Goal: Task Accomplishment & Management: Manage account settings

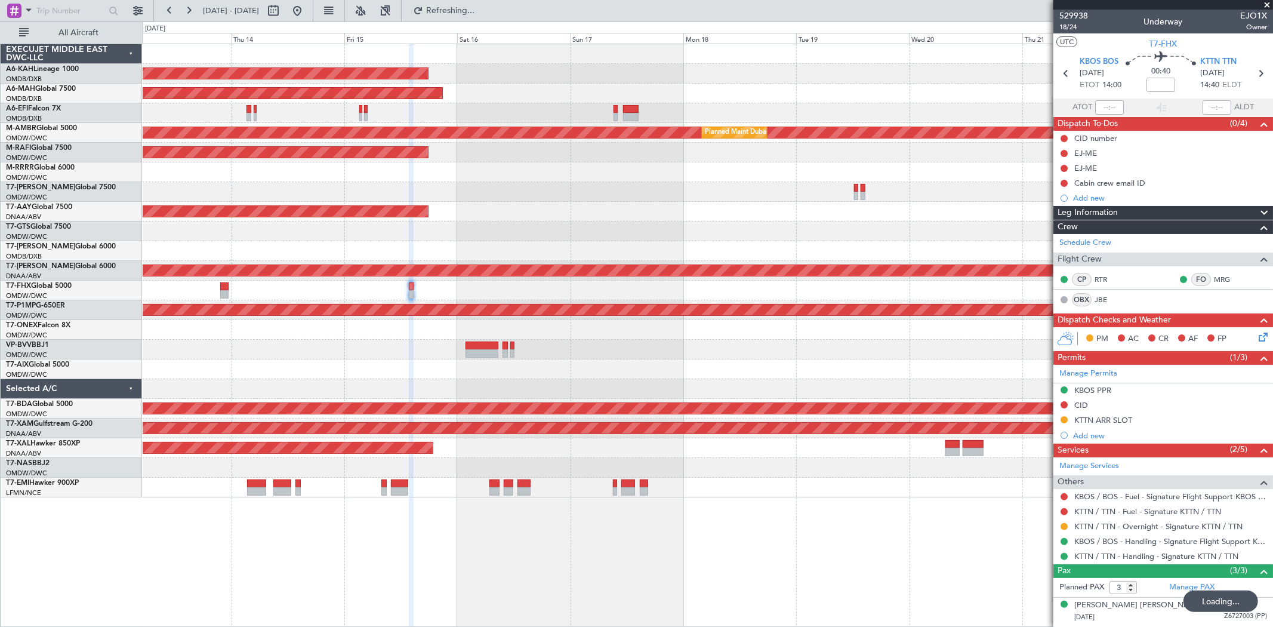
click at [283, 314] on div "Unplanned Maint Budapest ([PERSON_NAME] Intl) Planned Maint [GEOGRAPHIC_DATA] (…" at bounding box center [708, 270] width 1130 height 453
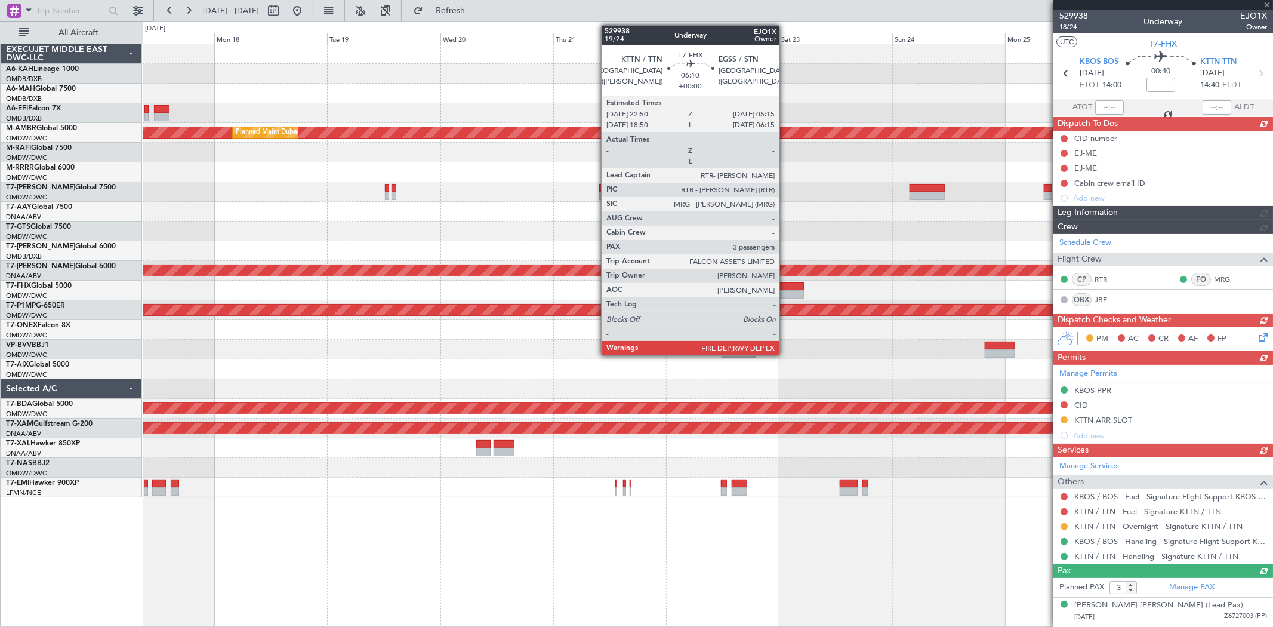
click at [786, 294] on div at bounding box center [788, 294] width 30 height 8
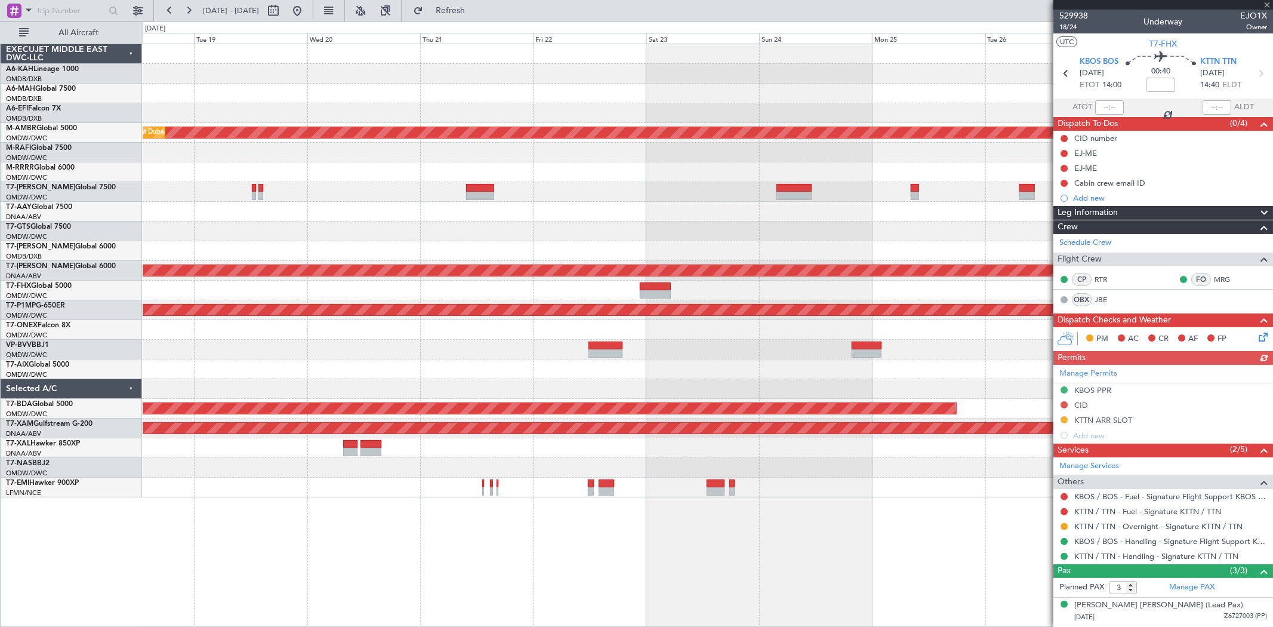
click at [681, 281] on div at bounding box center [708, 291] width 1130 height 20
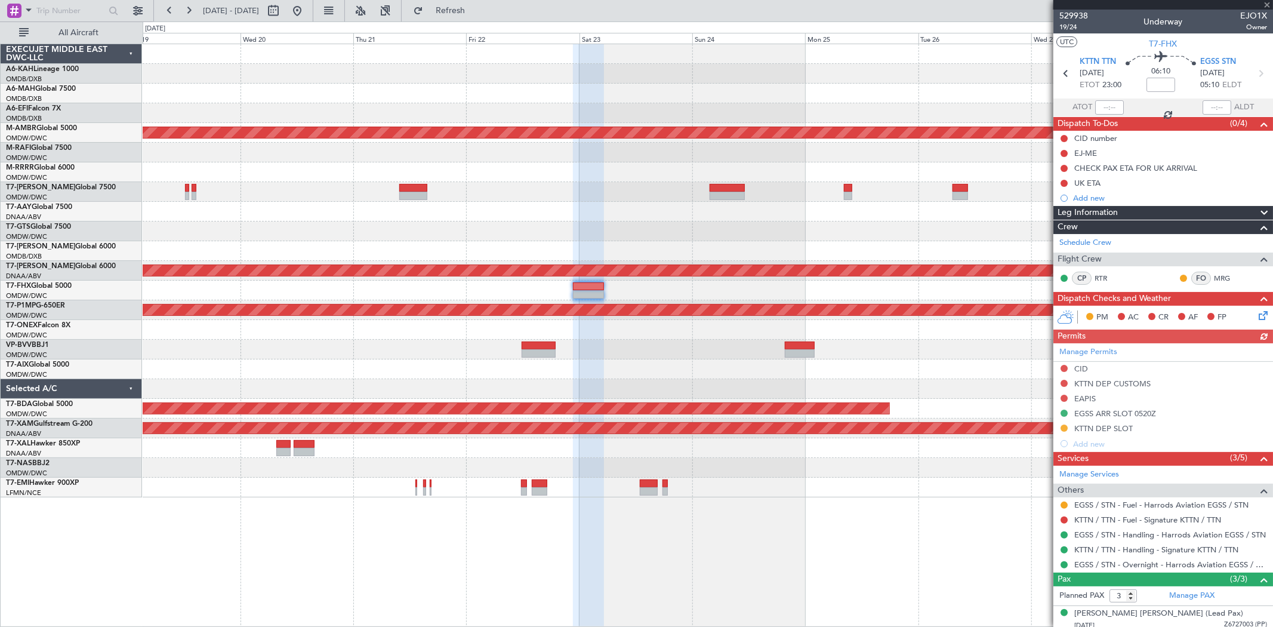
click at [1119, 528] on div "EGSS / STN - Handling - Harrods Aviation EGSS / STN" at bounding box center [1164, 534] width 220 height 15
click at [1132, 538] on link "EGSS / STN - Handling - Harrods Aviation EGSS / STN" at bounding box center [1171, 535] width 192 height 10
click at [1151, 409] on div "EGSS ARR SLOT 0520Z" at bounding box center [1116, 413] width 82 height 10
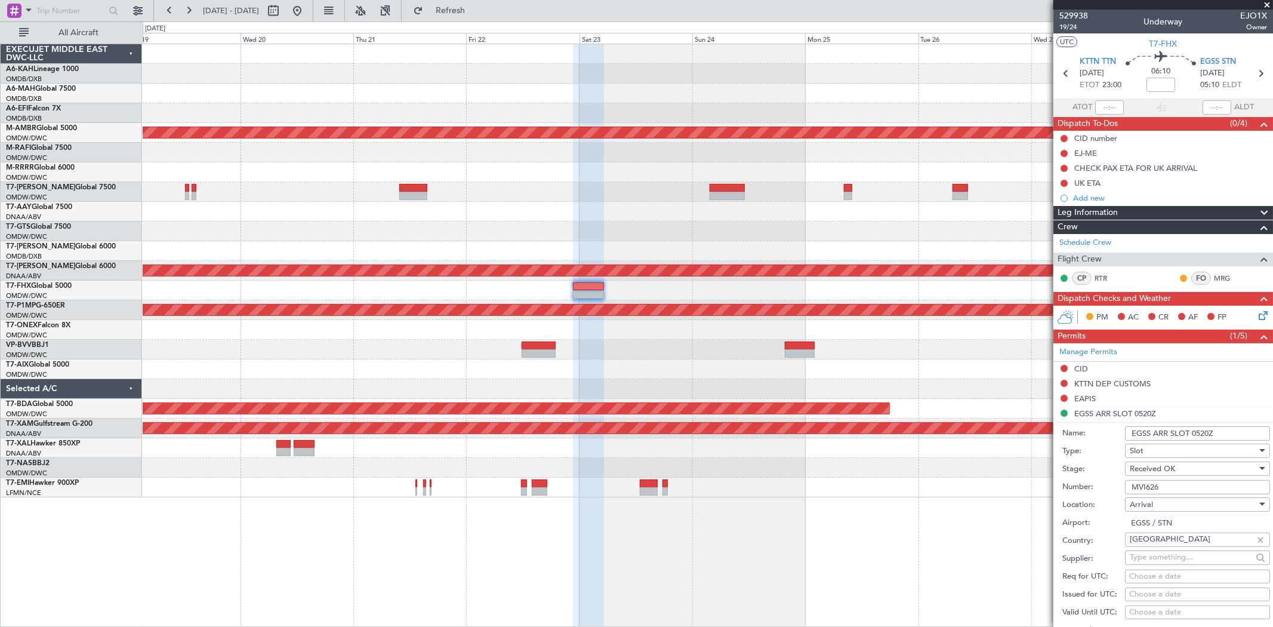
drag, startPoint x: 1060, startPoint y: 491, endPoint x: 931, endPoint y: 478, distance: 129.7
click at [937, 479] on fb-app "[DATE] - [DATE] Refresh Quick Links All Aircraft Planned Maint [GEOGRAPHIC_DATA…" at bounding box center [636, 318] width 1273 height 618
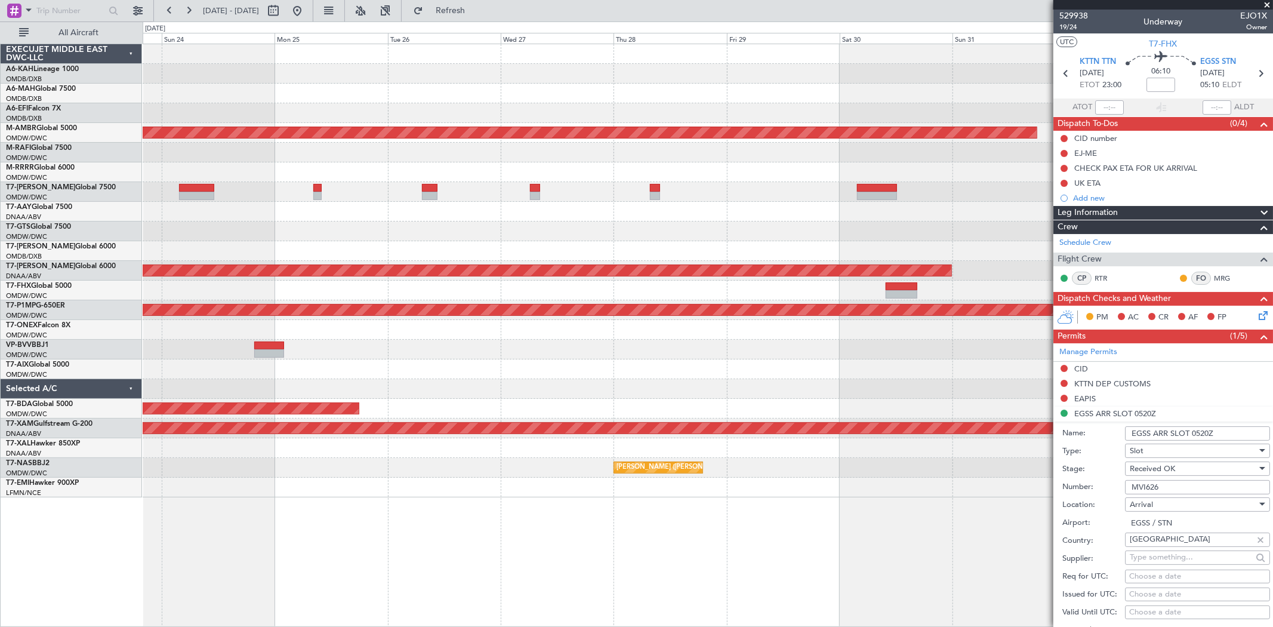
click at [291, 235] on div "Planned Maint Dubai (Al Maktoum Intl) Unplanned Maint [GEOGRAPHIC_DATA] (Al Mak…" at bounding box center [708, 270] width 1130 height 453
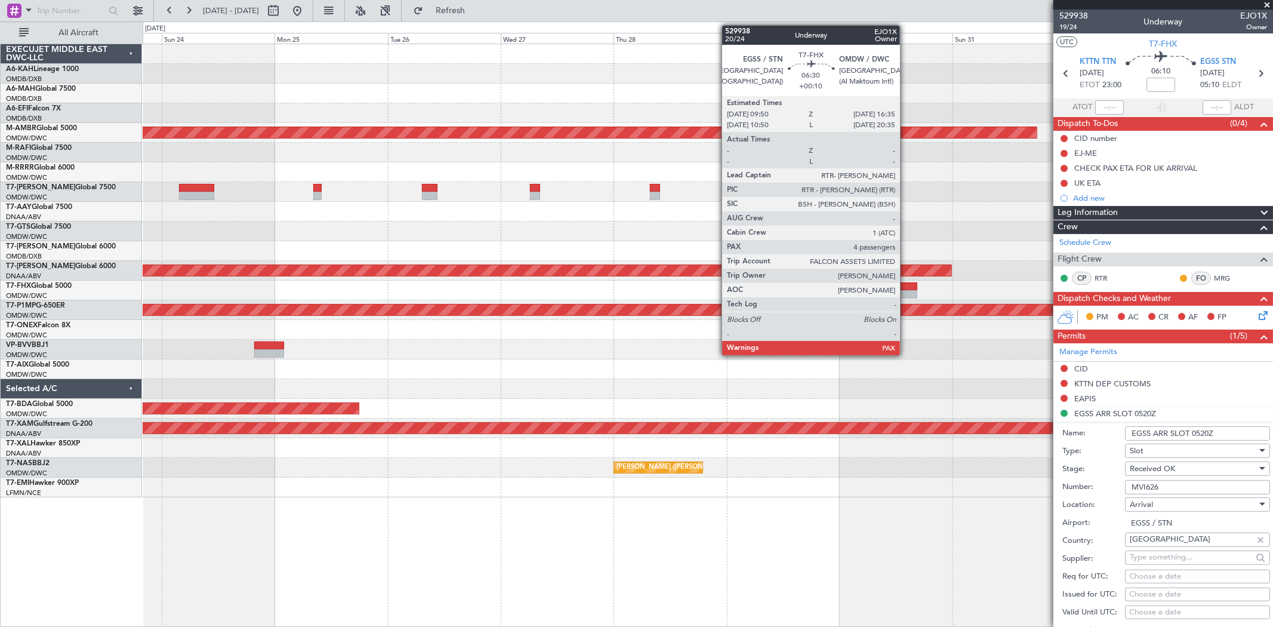
click at [906, 294] on div at bounding box center [902, 294] width 32 height 8
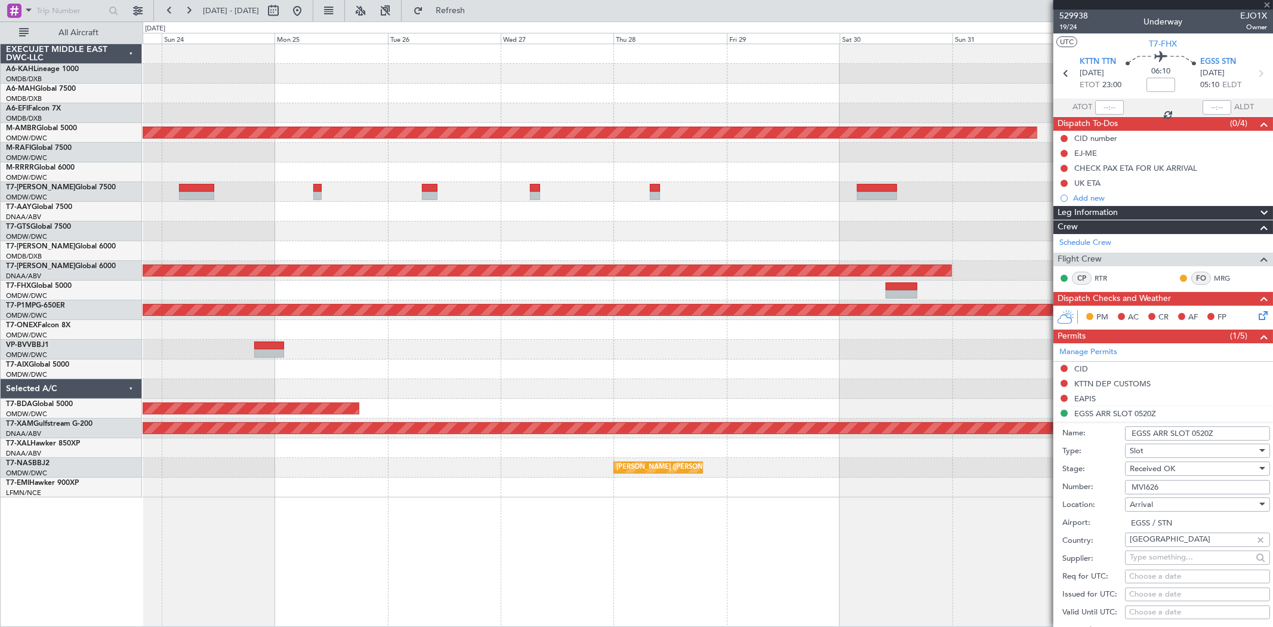
type input "+00:10"
type input "4"
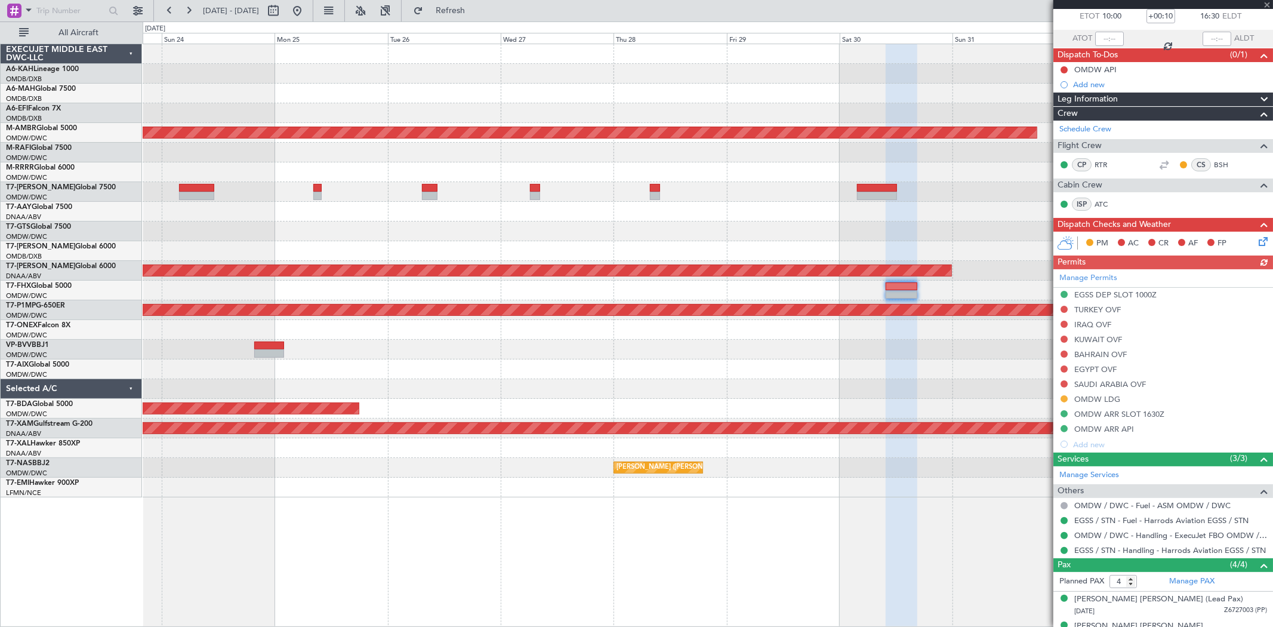
scroll to position [141, 0]
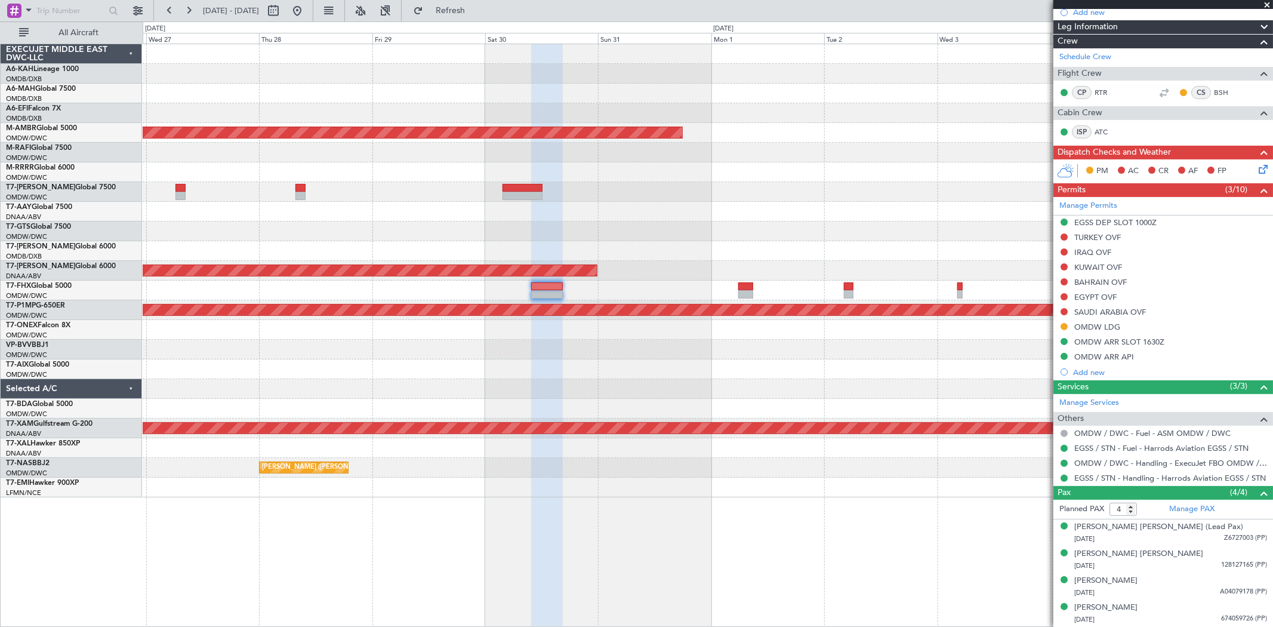
click at [532, 242] on div "Planned Maint Dubai (Al Maktoum Intl) Unplanned Maint [GEOGRAPHIC_DATA] (Al Mak…" at bounding box center [708, 270] width 1130 height 453
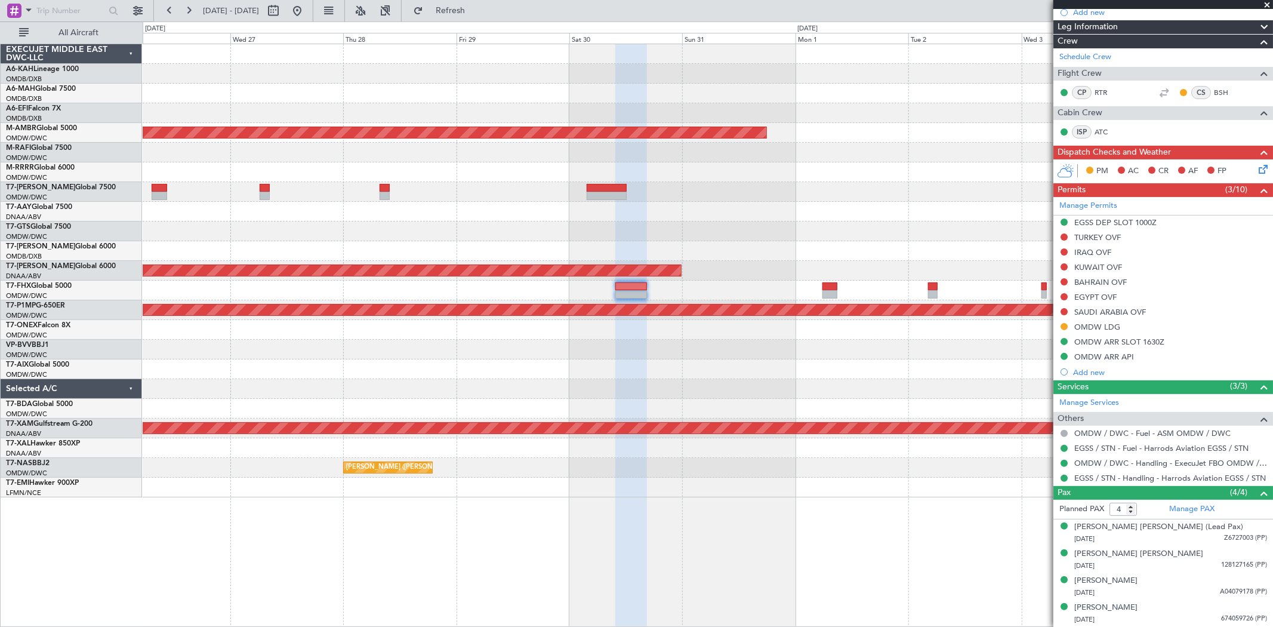
click at [870, 253] on div "Planned Maint Dubai (Al Maktoum Intl) Unplanned Maint [GEOGRAPHIC_DATA] (Al Mak…" at bounding box center [708, 270] width 1130 height 453
click at [307, 8] on button at bounding box center [297, 10] width 19 height 19
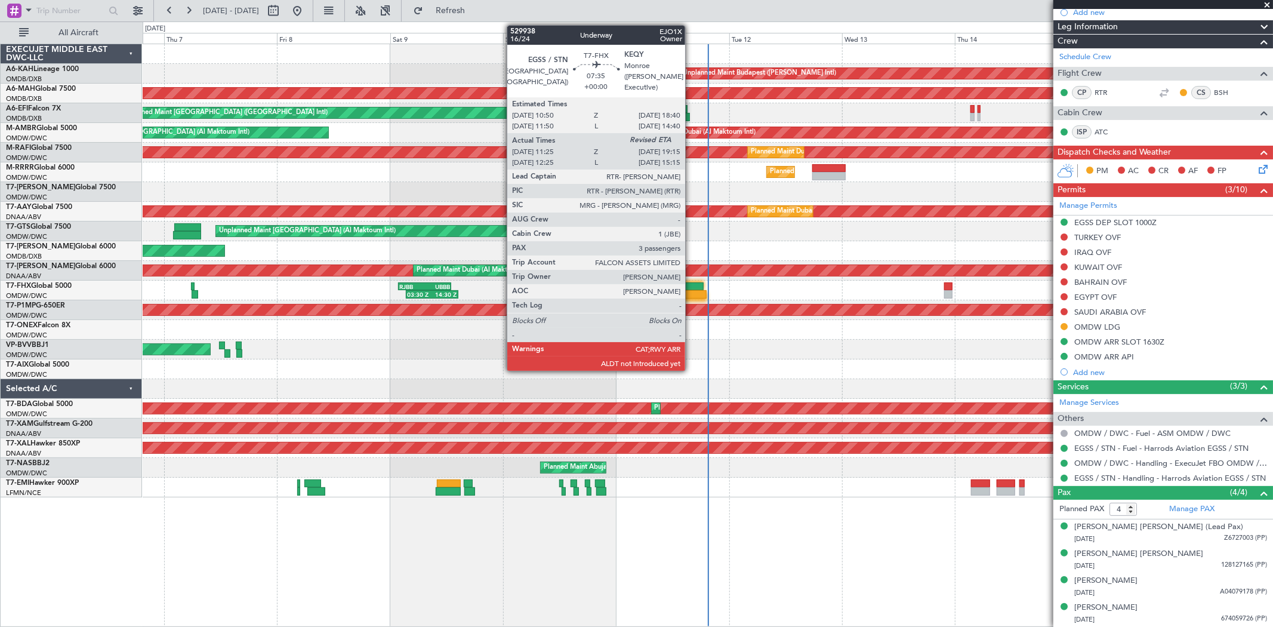
click at [691, 284] on div at bounding box center [685, 286] width 37 height 8
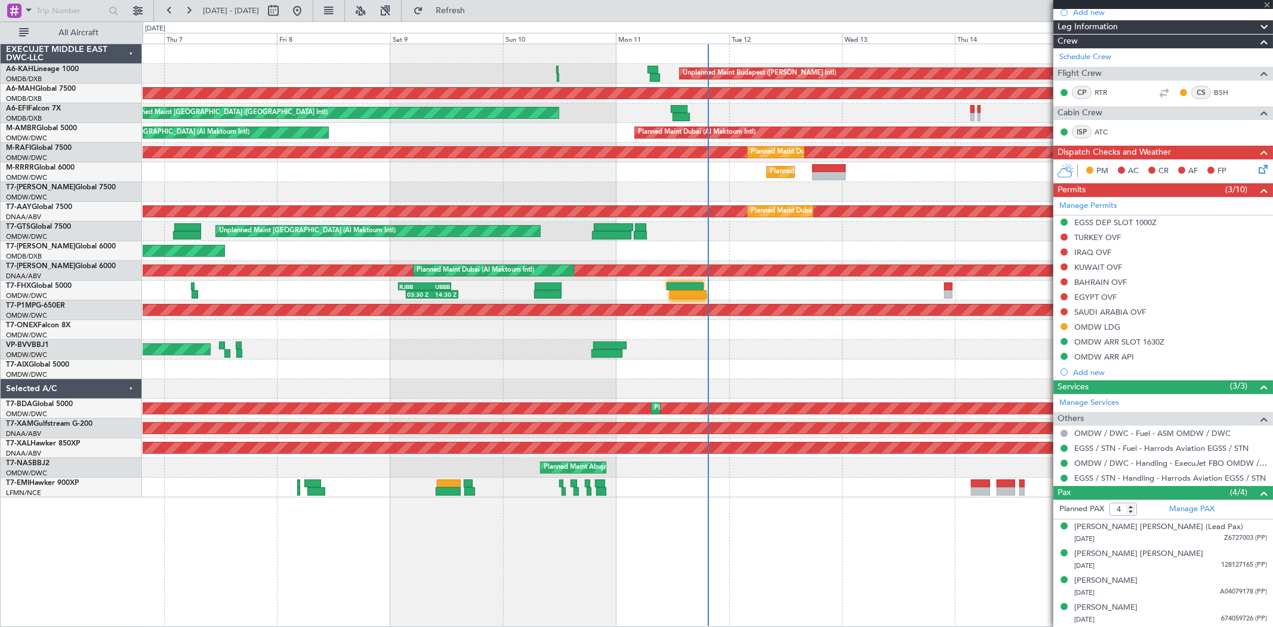
type input "11:35"
type input "3"
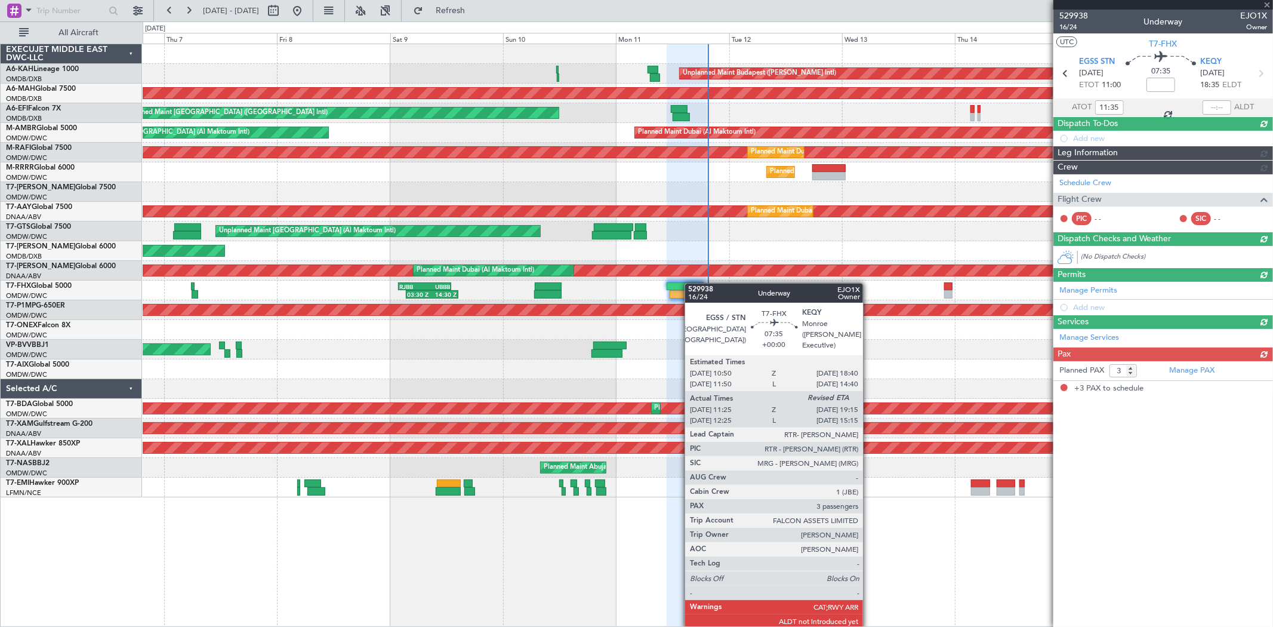
scroll to position [0, 0]
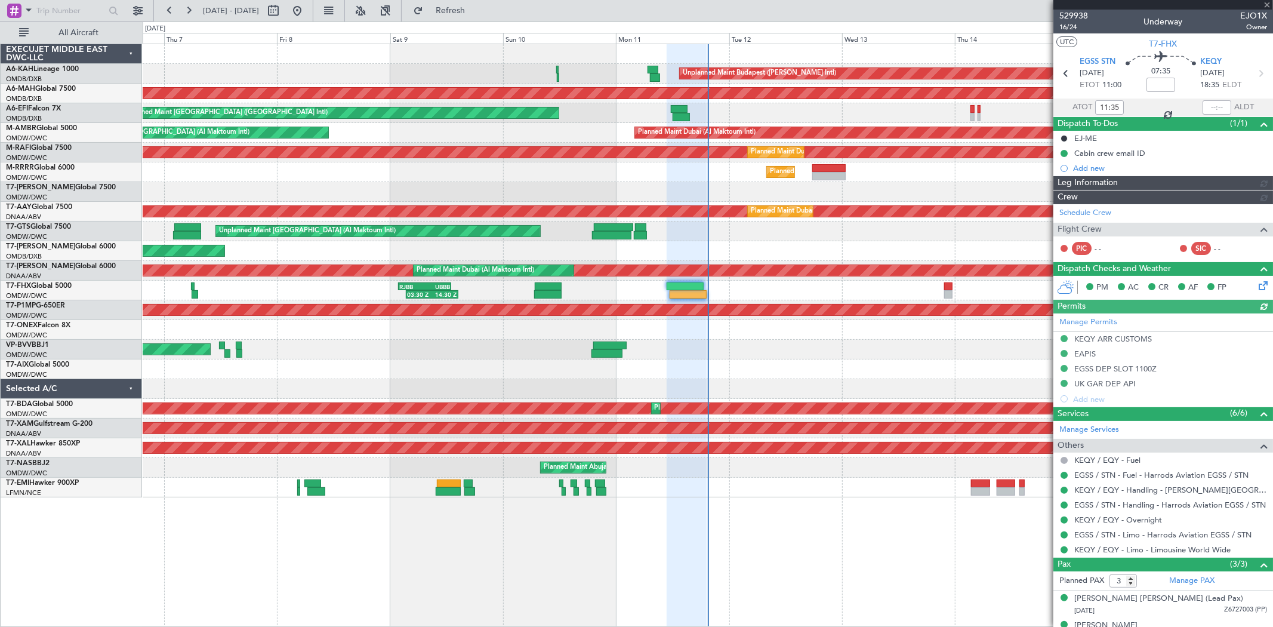
type input "[PERSON_NAME] (SYS)"
type input "7003"
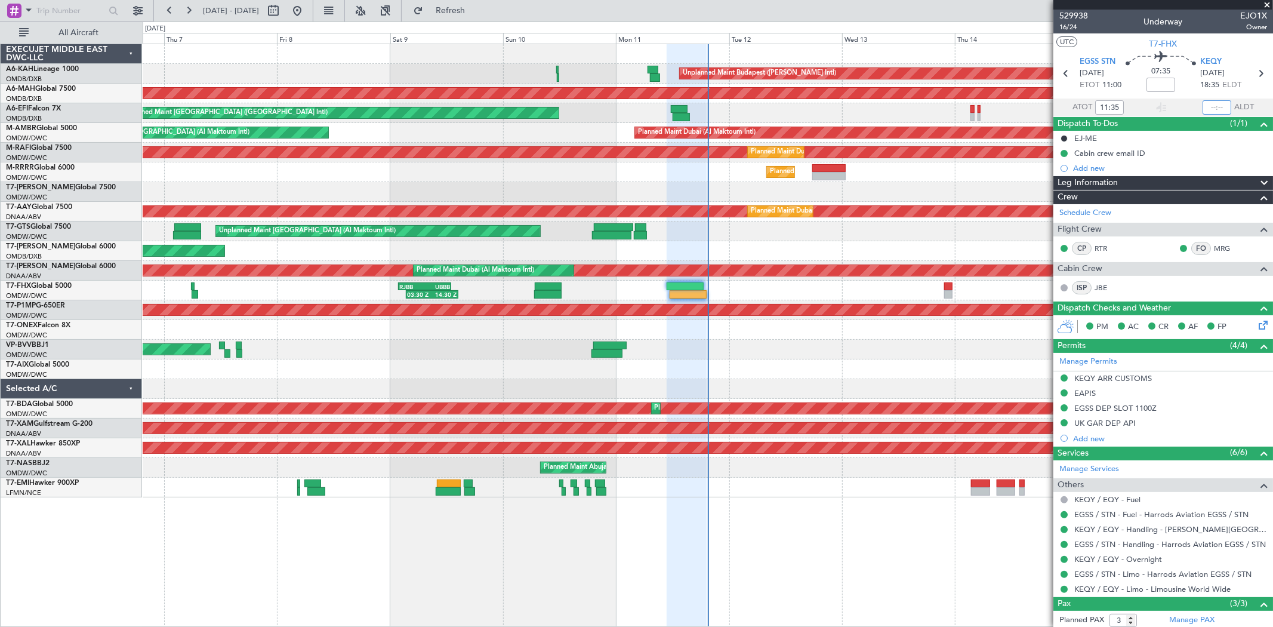
click at [1204, 107] on input "text" at bounding box center [1217, 107] width 29 height 14
type input "19:32"
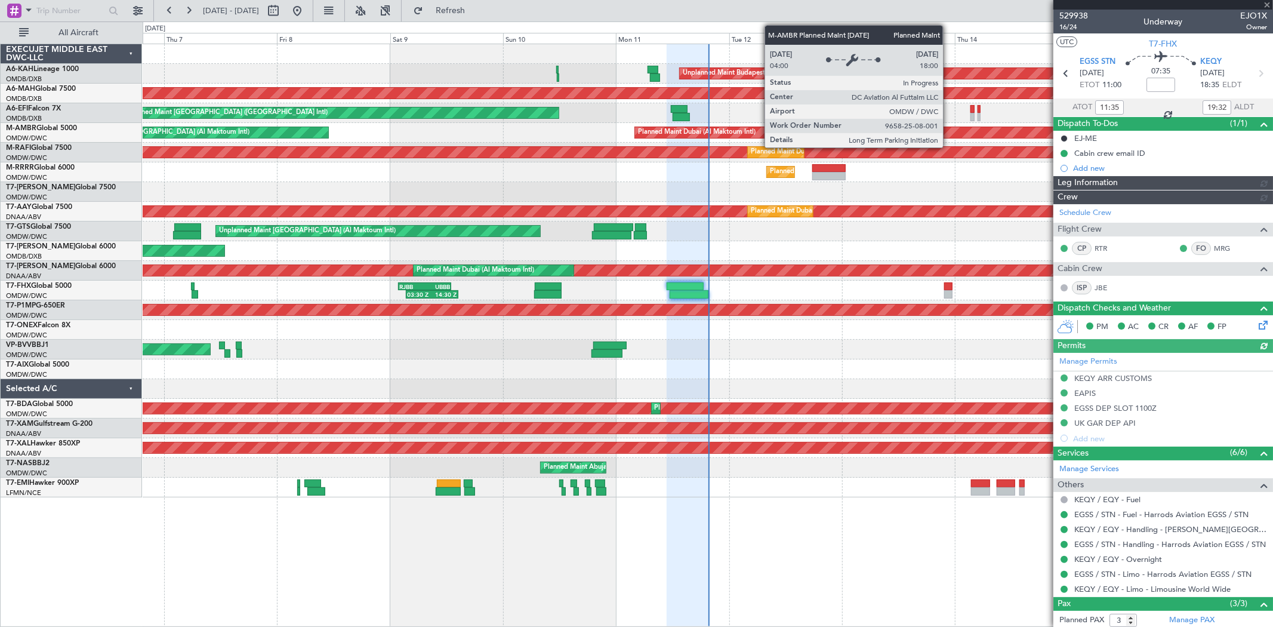
type input "[PERSON_NAME] (SYS)"
type input "7003"
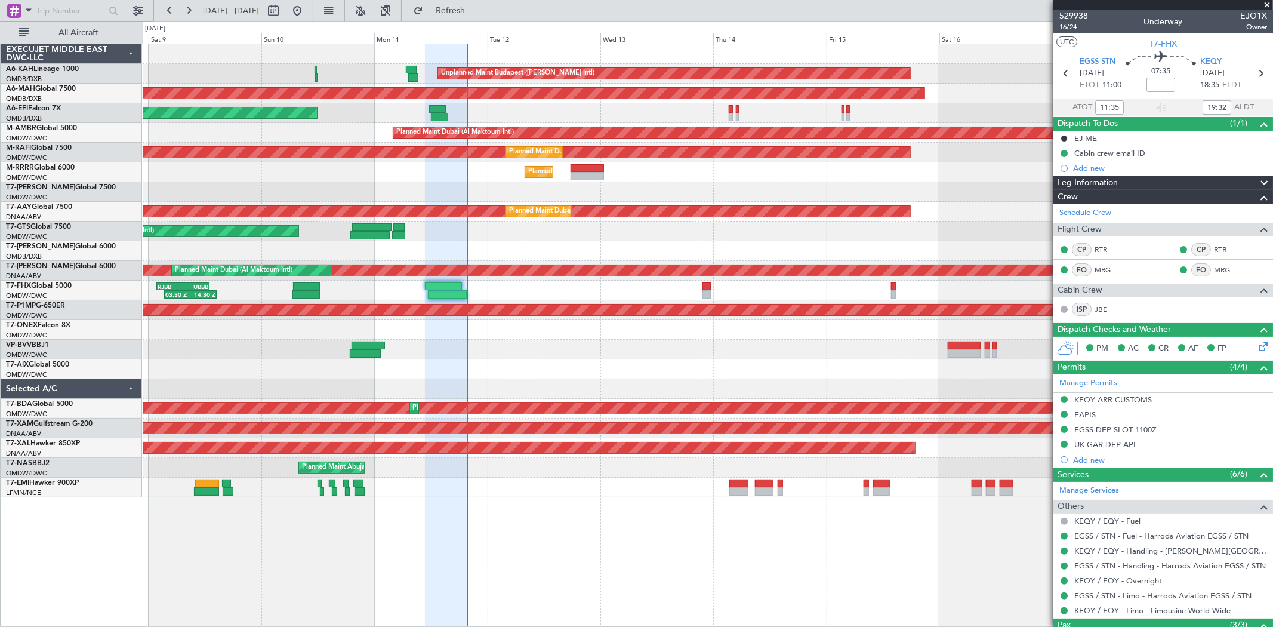
click at [535, 100] on div "Unplanned Maint Budapest ([PERSON_NAME] Intl) Planned Maint [GEOGRAPHIC_DATA] (…" at bounding box center [708, 270] width 1130 height 453
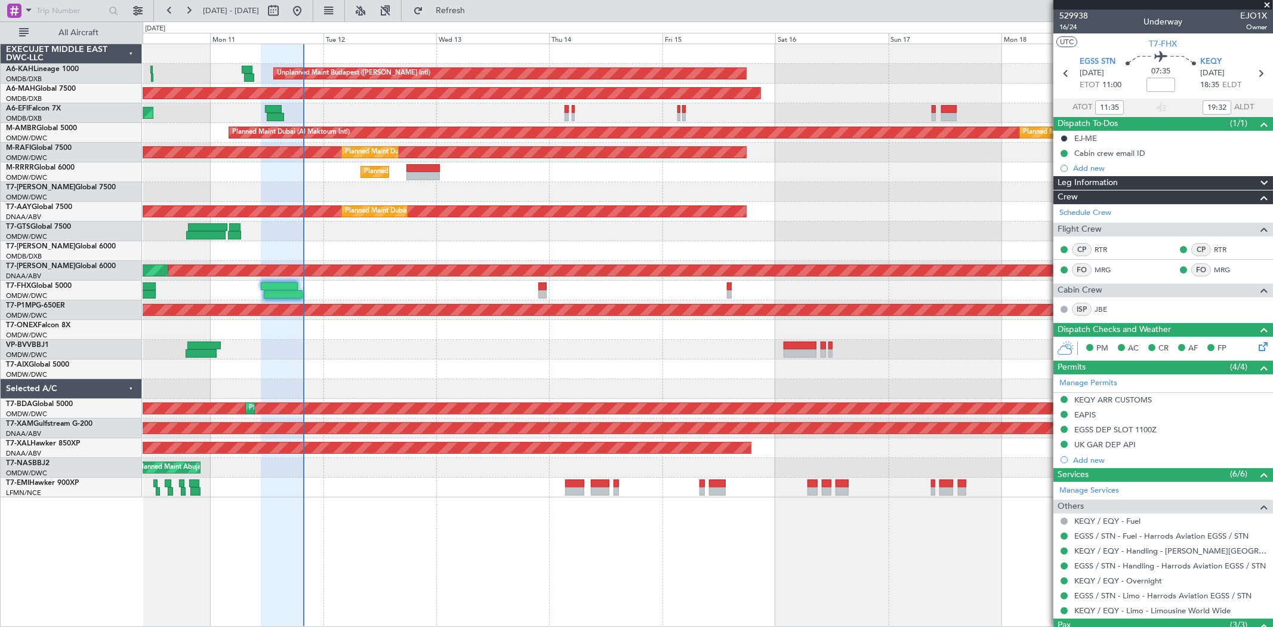
click at [648, 109] on div "Unplanned Maint [GEOGRAPHIC_DATA] ([GEOGRAPHIC_DATA] Intl)" at bounding box center [708, 113] width 1130 height 20
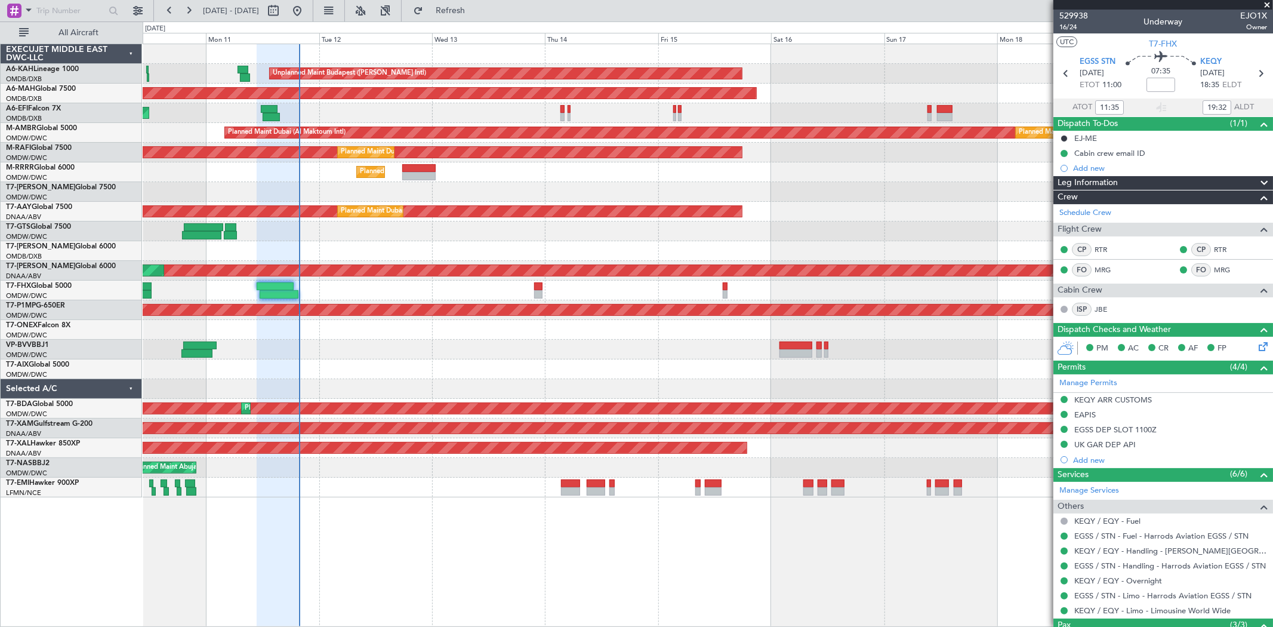
click at [925, 111] on div "Unplanned Maint [GEOGRAPHIC_DATA] ([GEOGRAPHIC_DATA] Intl)" at bounding box center [708, 113] width 1130 height 20
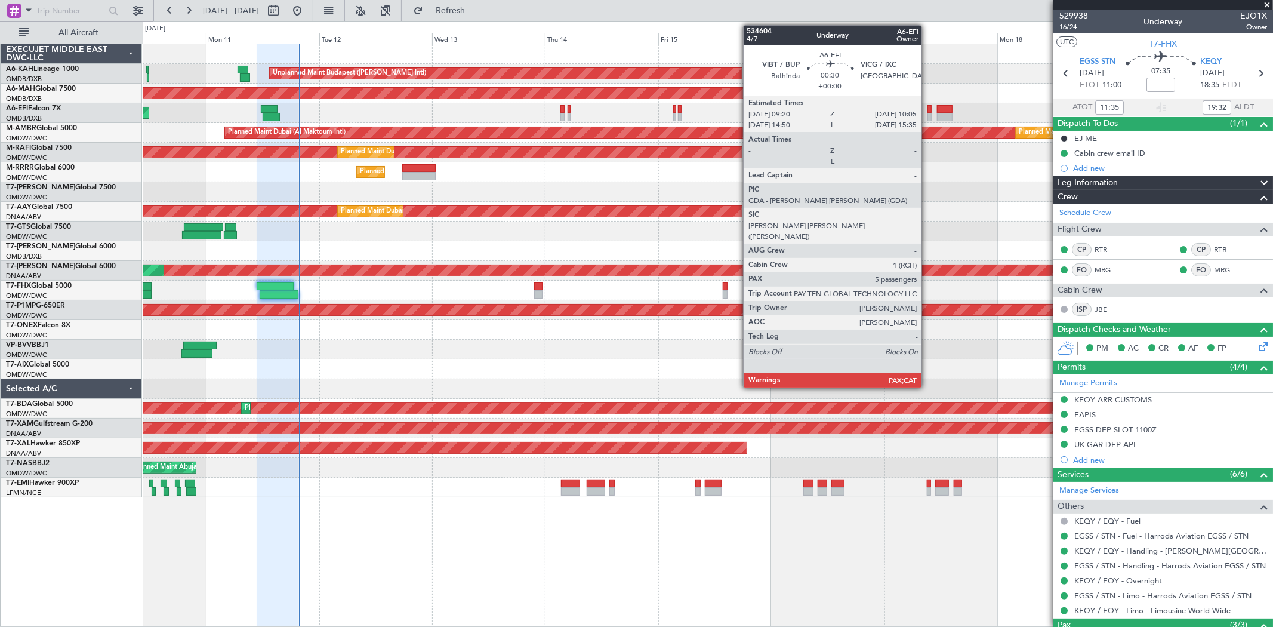
click at [928, 114] on div at bounding box center [930, 117] width 4 height 8
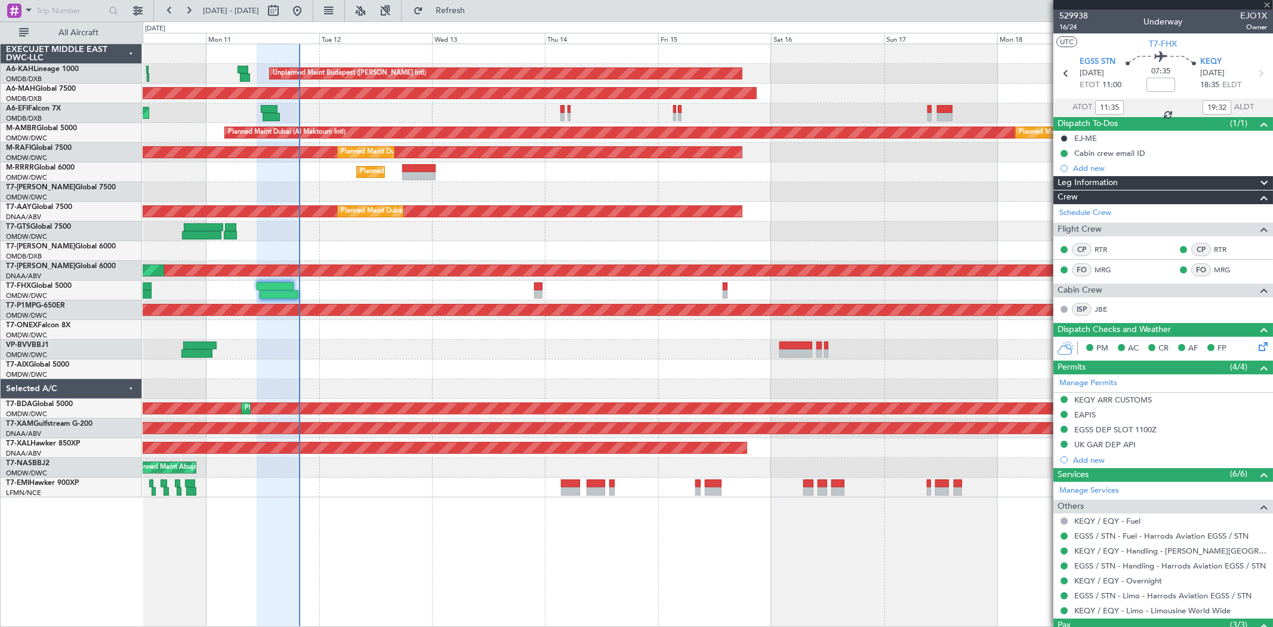
type input "5"
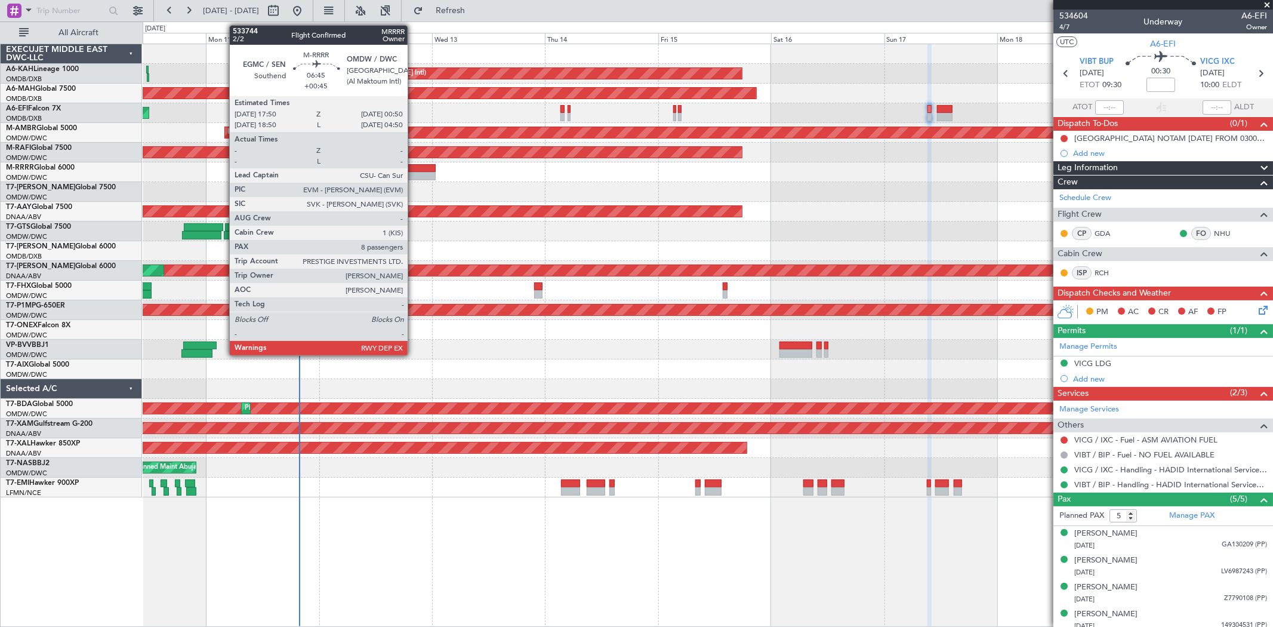
click at [414, 176] on div at bounding box center [418, 176] width 33 height 8
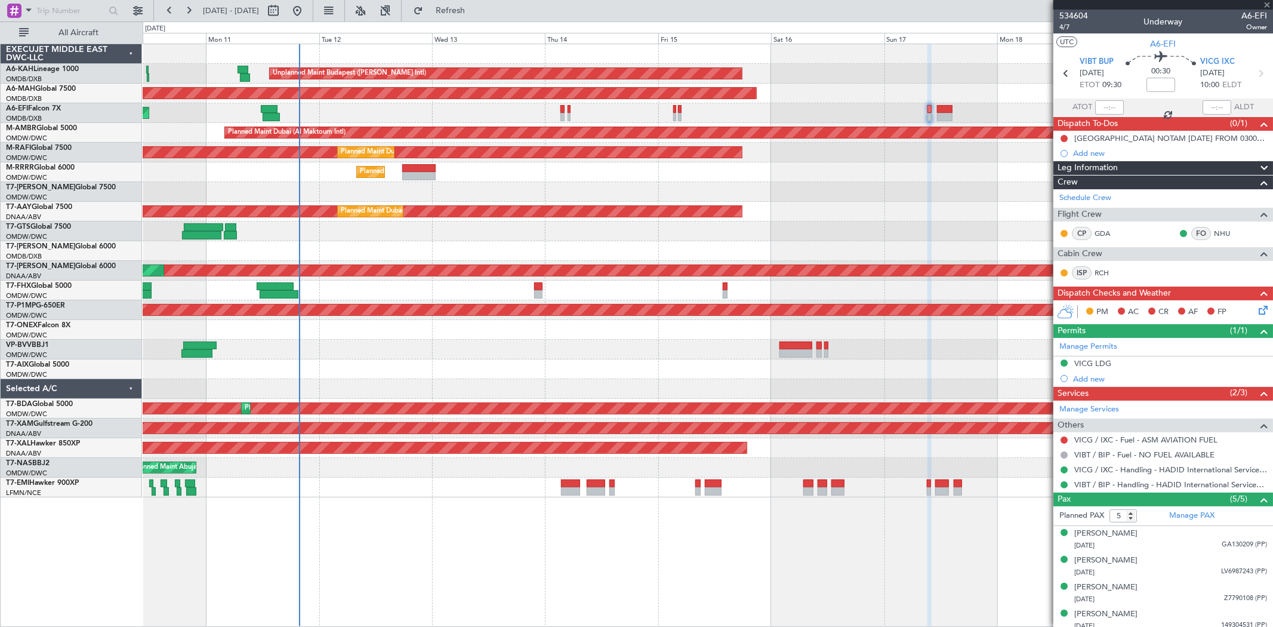
type input "+00:45"
type input "8"
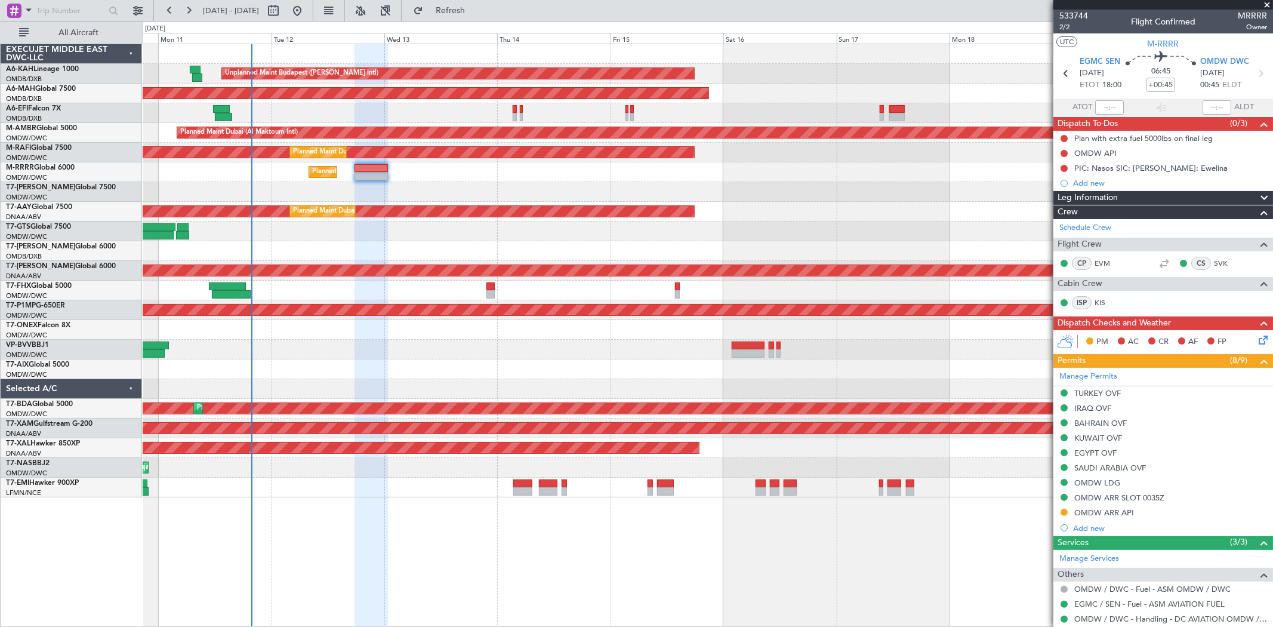
click at [464, 194] on div at bounding box center [708, 192] width 1130 height 20
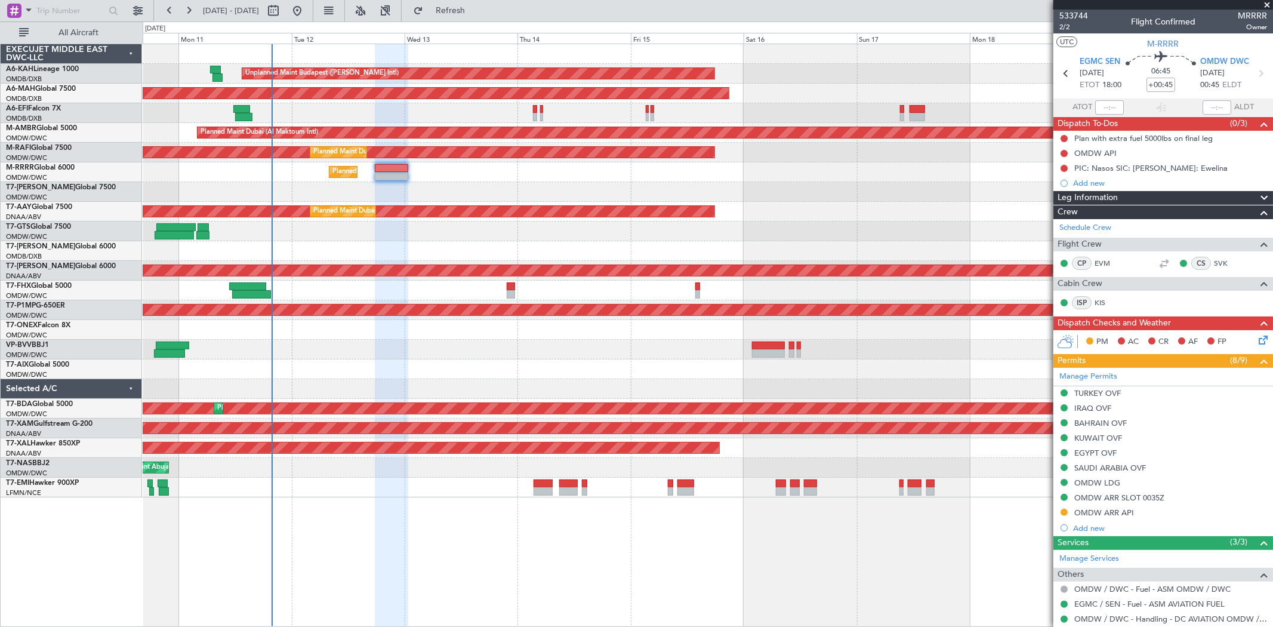
click at [584, 208] on div "Unplanned Maint Budapest ([PERSON_NAME] Intl) Planned Maint [GEOGRAPHIC_DATA] (…" at bounding box center [708, 270] width 1130 height 453
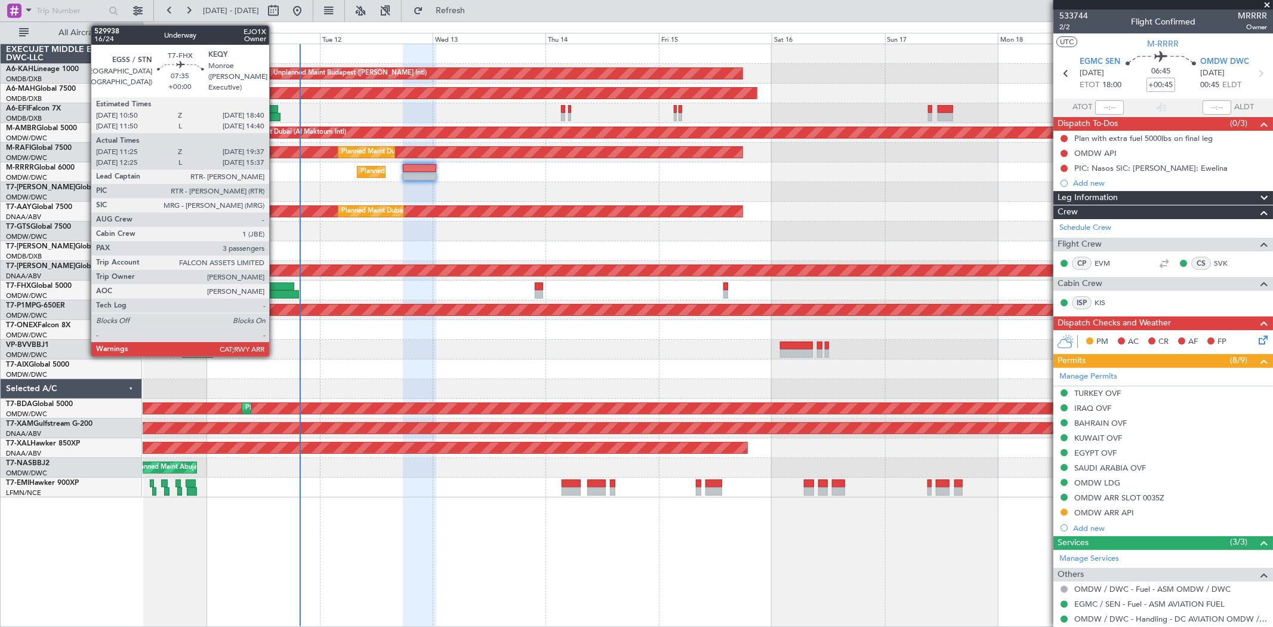
click at [275, 296] on div at bounding box center [279, 294] width 39 height 8
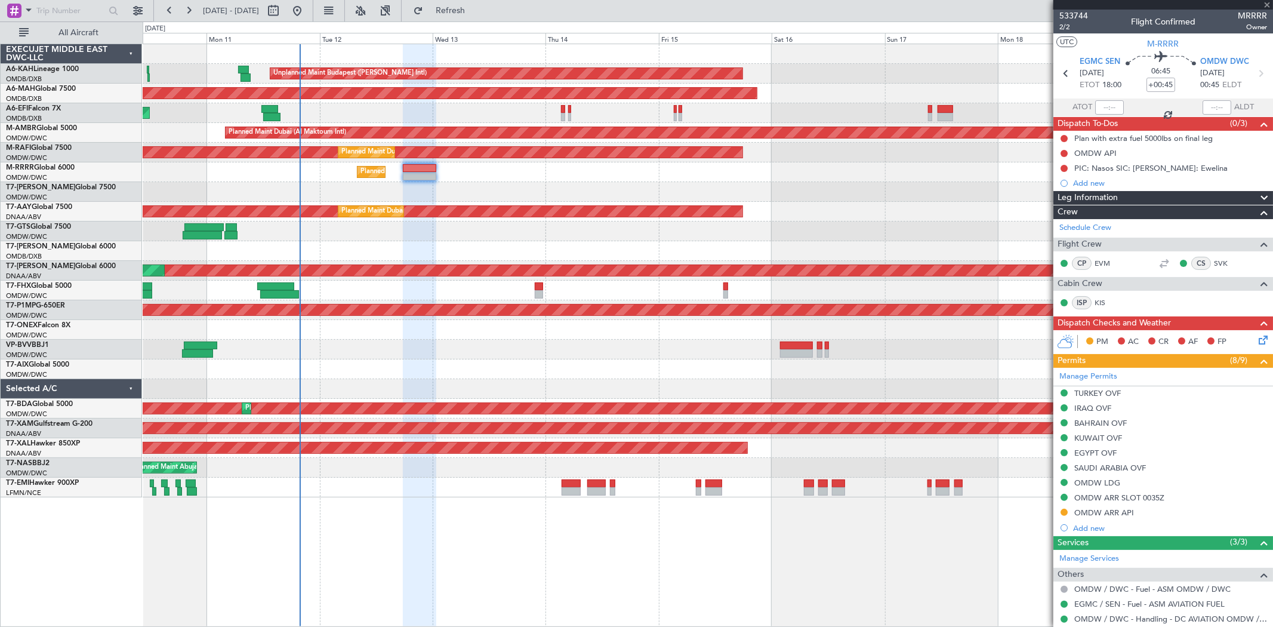
type input "11:35"
type input "19:32"
type input "3"
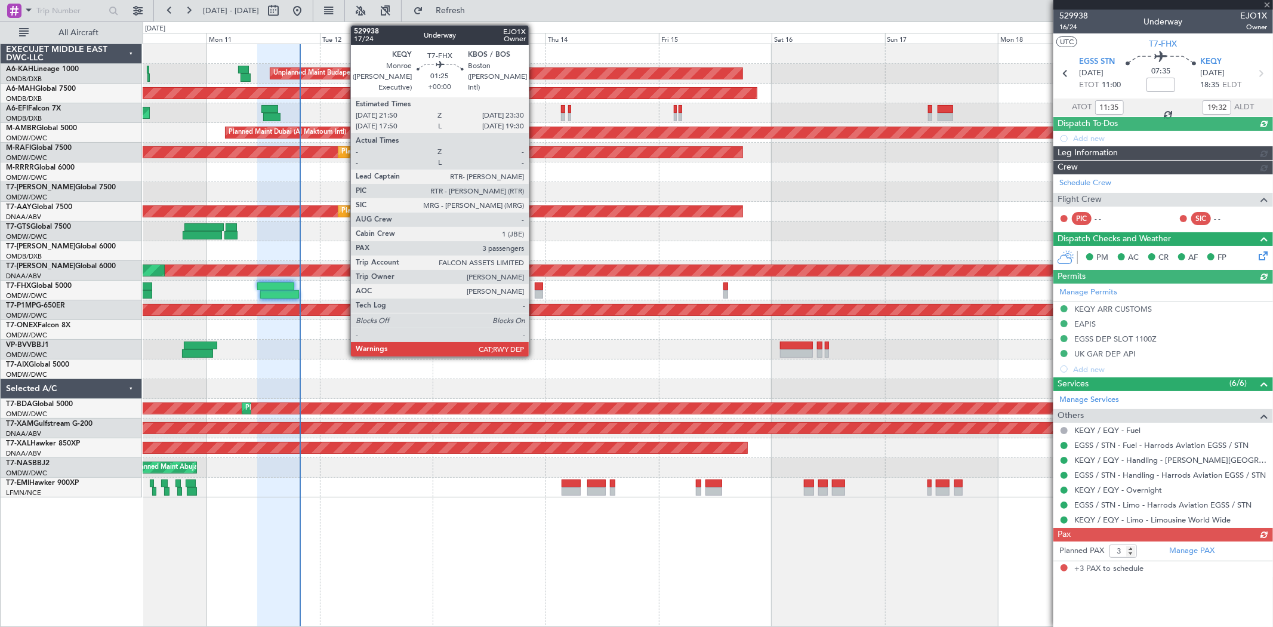
click at [535, 293] on div at bounding box center [539, 294] width 8 height 8
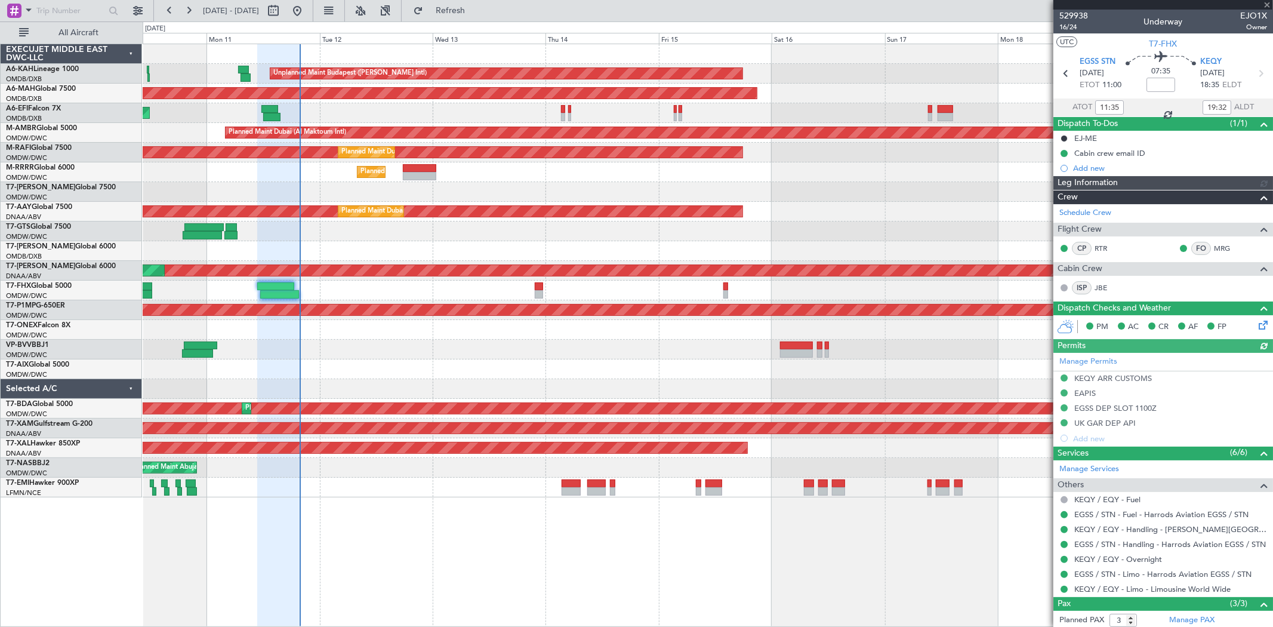
type input "[PERSON_NAME] (SYS)"
type input "7003"
